Goal: Check status: Check status

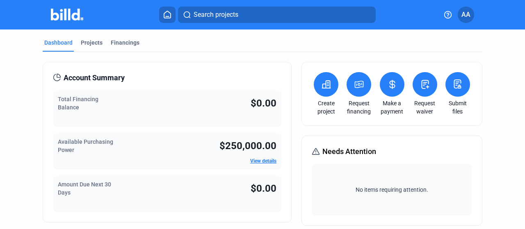
scroll to position [0, 26]
click at [132, 43] on div "Financings" at bounding box center [125, 43] width 29 height 8
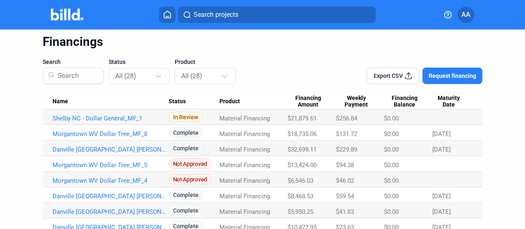
scroll to position [41, 0]
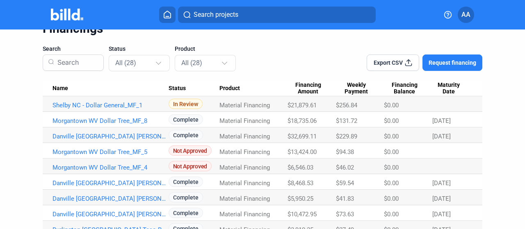
click at [180, 103] on span "In Review" at bounding box center [186, 104] width 34 height 10
click at [141, 104] on link "Shelby NC - Dollar General_MF_1" at bounding box center [111, 105] width 116 height 7
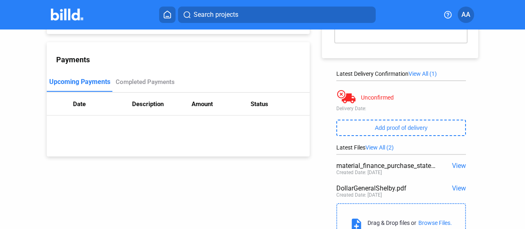
scroll to position [123, 0]
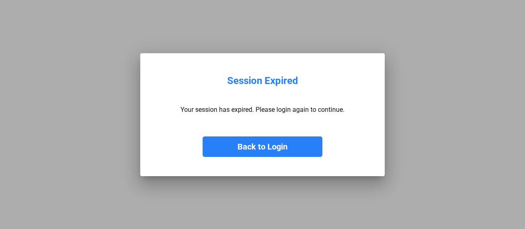
click at [276, 153] on button "Back to Login" at bounding box center [263, 147] width 120 height 21
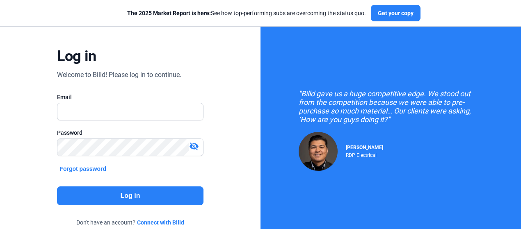
scroll to position [41, 0]
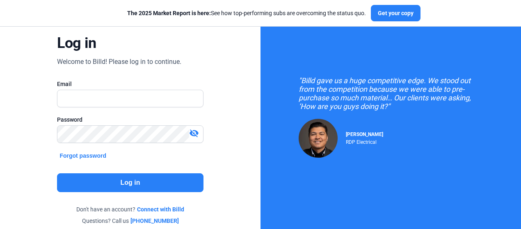
click at [86, 86] on div "Email" at bounding box center [130, 84] width 146 height 8
click at [85, 98] on input "text" at bounding box center [125, 98] width 137 height 17
click at [231, 95] on div "Log in Welcome to Billd! Please log in to continue. Email Password visibility_o…" at bounding box center [130, 106] width 260 height 295
drag, startPoint x: 97, startPoint y: 97, endPoint x: 94, endPoint y: 118, distance: 20.7
click at [97, 97] on input "text" at bounding box center [129, 98] width 145 height 17
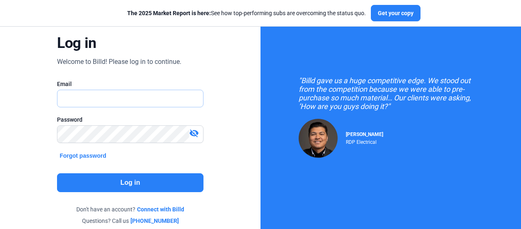
type input "[PERSON_NAME][EMAIL_ADDRESS][DOMAIN_NAME]"
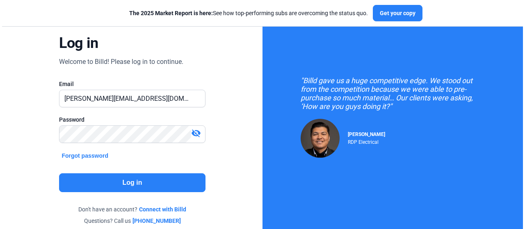
scroll to position [0, 0]
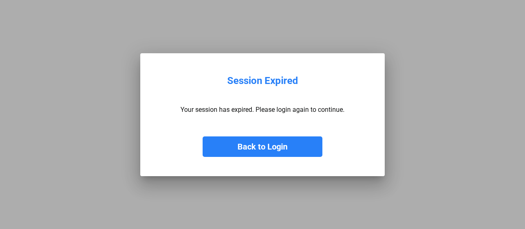
click at [267, 143] on button "Back to Login" at bounding box center [263, 147] width 120 height 21
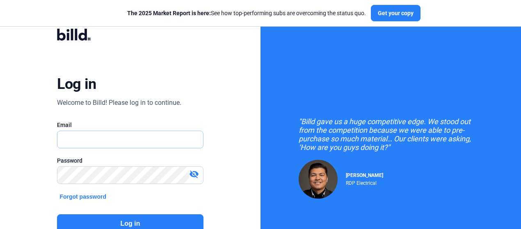
click at [117, 142] on input "text" at bounding box center [129, 139] width 145 height 17
type input "[PERSON_NAME][EMAIL_ADDRESS][DOMAIN_NAME]"
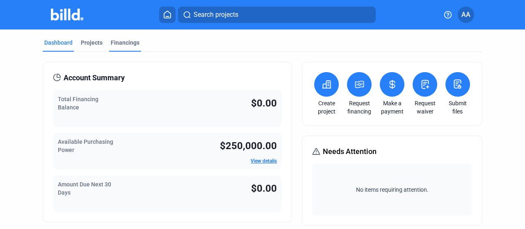
click at [135, 46] on div "Financings" at bounding box center [125, 43] width 29 height 8
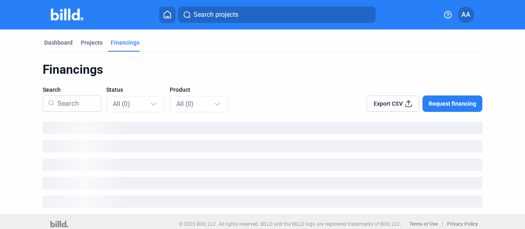
scroll to position [6, 0]
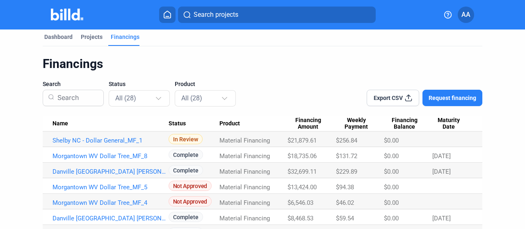
drag, startPoint x: 138, startPoint y: 139, endPoint x: 146, endPoint y: 133, distance: 9.4
click at [138, 139] on link "Shelby NC - Dollar General_MF_1" at bounding box center [111, 140] width 116 height 7
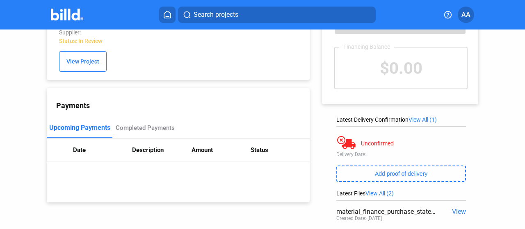
scroll to position [0, 0]
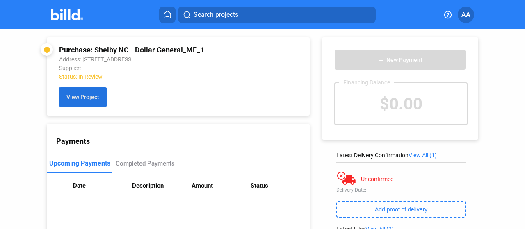
click at [73, 103] on button "View Project" at bounding box center [83, 97] width 48 height 21
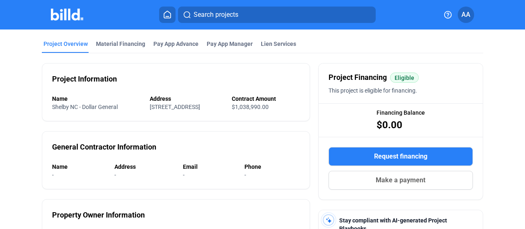
scroll to position [82, 0]
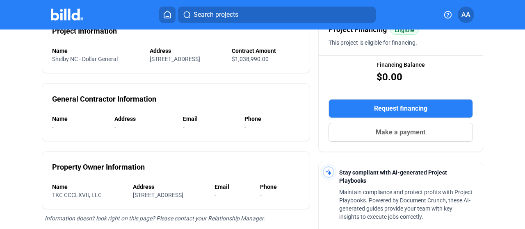
drag, startPoint x: 47, startPoint y: 98, endPoint x: 161, endPoint y: 98, distance: 114.0
click at [161, 98] on div "General Contractor Information Name - Address - Email - Phone -" at bounding box center [176, 112] width 268 height 58
click at [162, 98] on div "General Contractor Information Name - Address - Email - Phone -" at bounding box center [176, 112] width 268 height 58
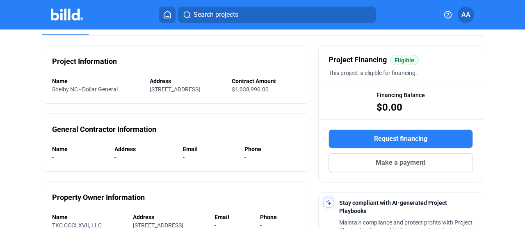
scroll to position [0, 0]
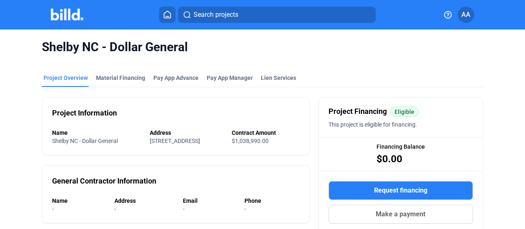
drag, startPoint x: 122, startPoint y: 110, endPoint x: 55, endPoint y: 108, distance: 67.3
click at [53, 111] on div "Project Information Name Shelby NC - Dollar General Address [STREET_ADDRESS] Co…" at bounding box center [176, 126] width 268 height 58
click at [55, 99] on div "Project Information Name Shelby NC - Dollar General Address [STREET_ADDRESS] Co…" at bounding box center [176, 126] width 268 height 58
click at [319, 75] on div "Project Overview Material Financing Pay App Advance Pay App Manager Lien Servic…" at bounding box center [262, 80] width 441 height 13
drag, startPoint x: 520, startPoint y: 45, endPoint x: 509, endPoint y: 110, distance: 65.3
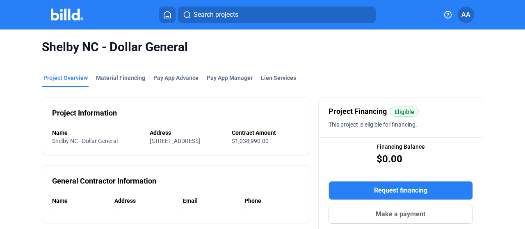
click at [352, 63] on div "Shelby NC - Dollar General" at bounding box center [262, 47] width 441 height 35
